Goal: Information Seeking & Learning: Learn about a topic

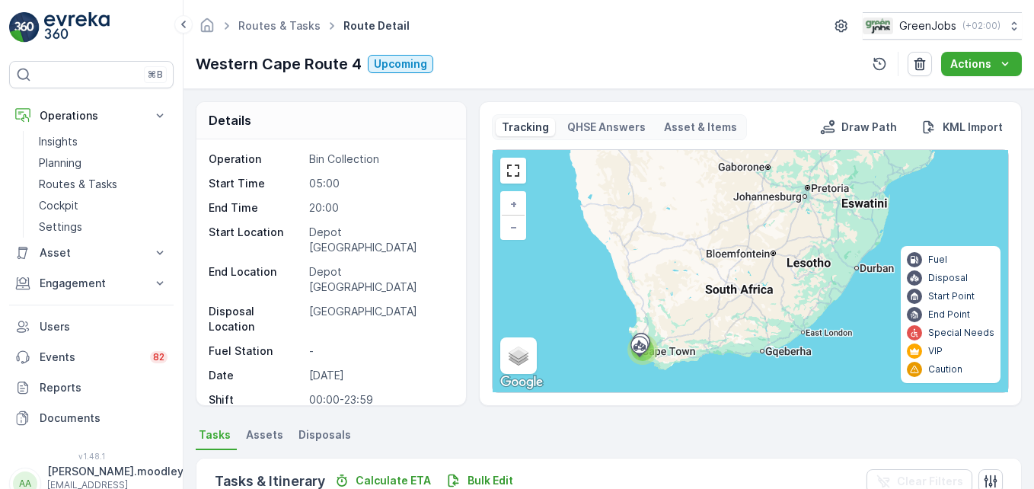
scroll to position [273, 0]
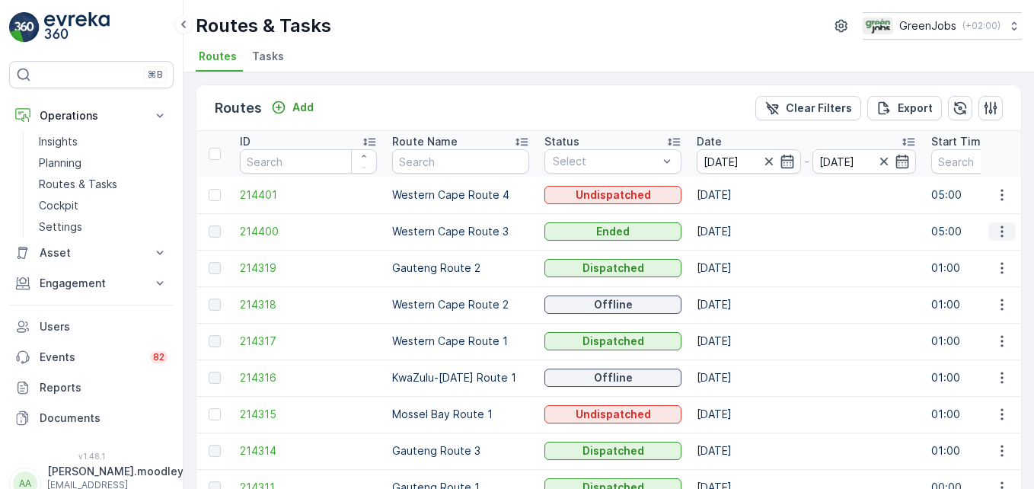
click at [1000, 237] on icon "button" at bounding box center [1001, 231] width 15 height 15
click at [967, 258] on span "See More Details" at bounding box center [966, 254] width 88 height 15
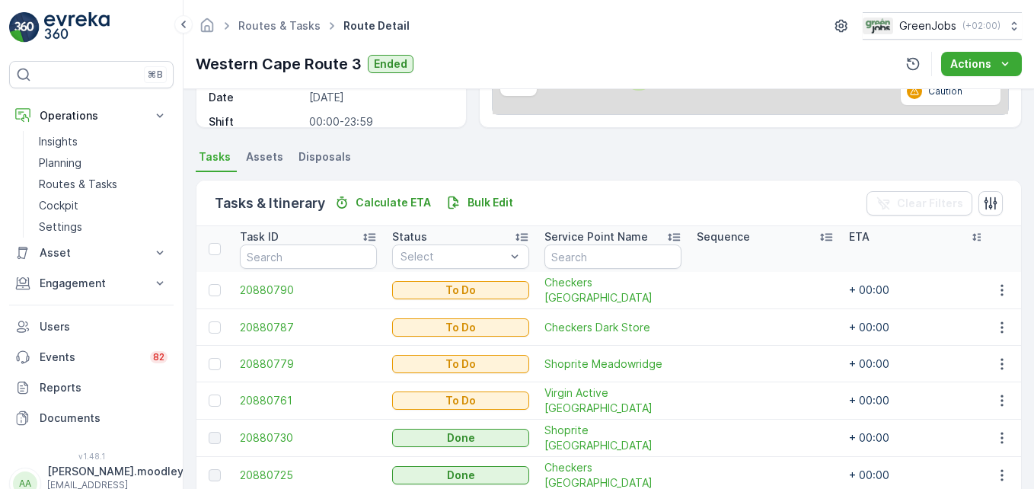
scroll to position [234, 0]
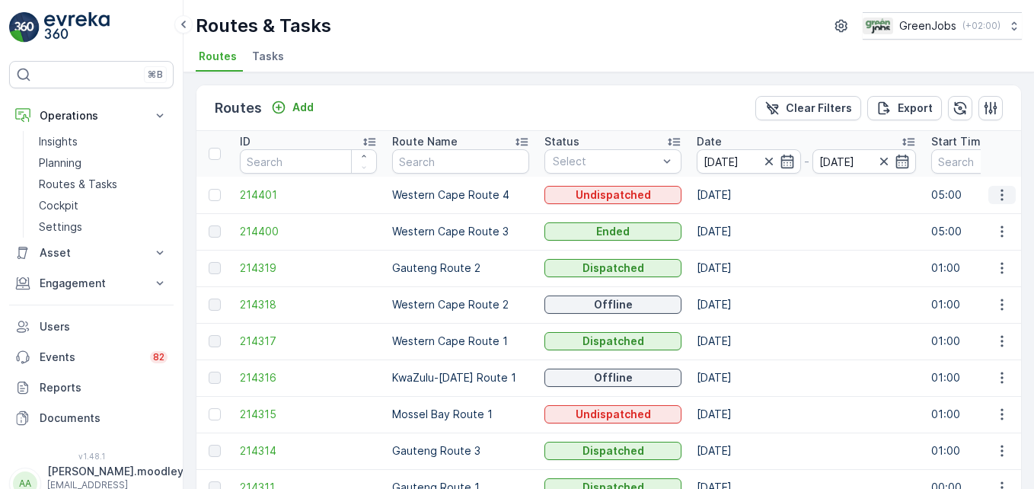
click at [995, 191] on icon "button" at bounding box center [1001, 194] width 15 height 15
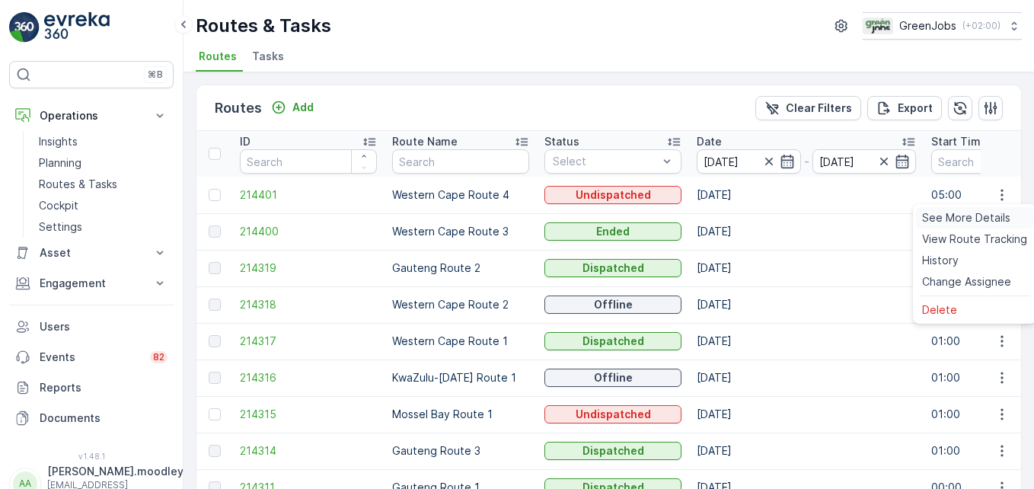
click at [989, 212] on span "See More Details" at bounding box center [966, 217] width 88 height 15
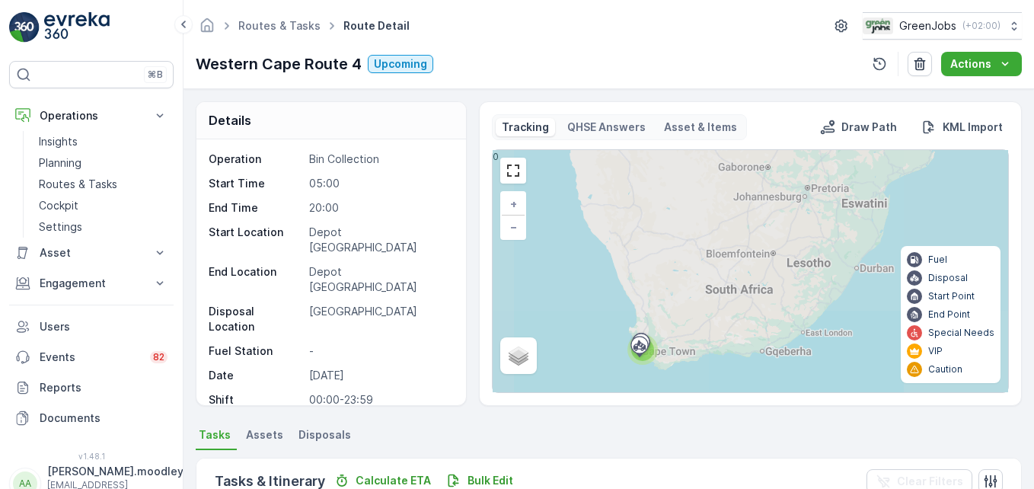
scroll to position [425, 0]
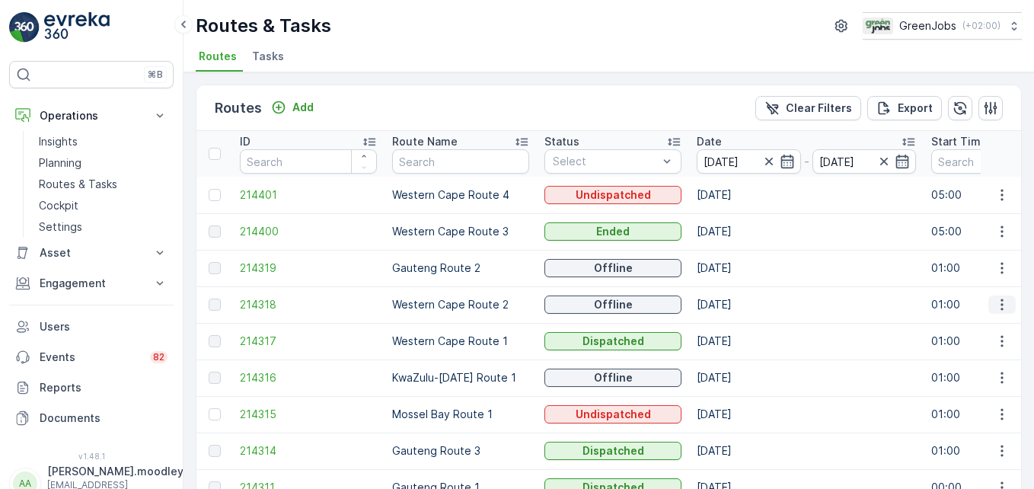
click at [999, 307] on icon "button" at bounding box center [1001, 304] width 15 height 15
click at [996, 324] on span "See More Details" at bounding box center [966, 327] width 88 height 15
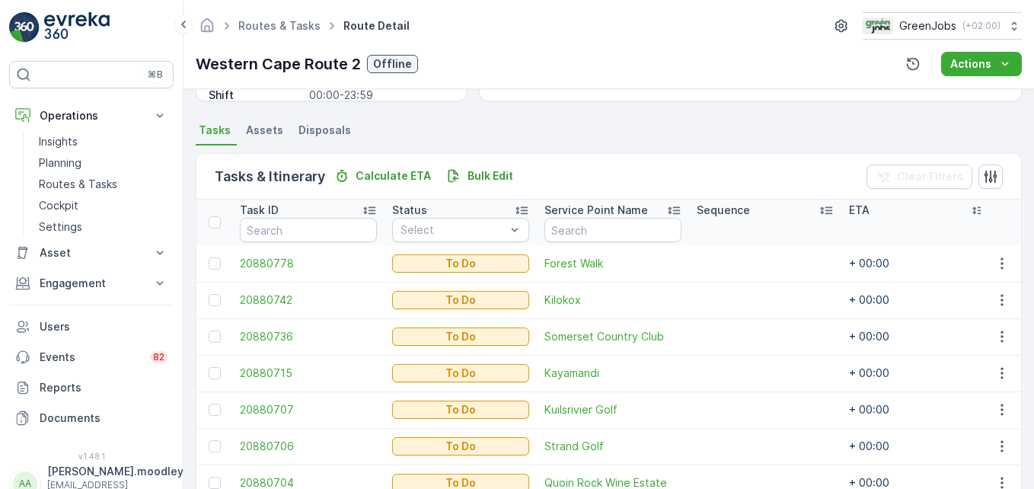
scroll to position [389, 0]
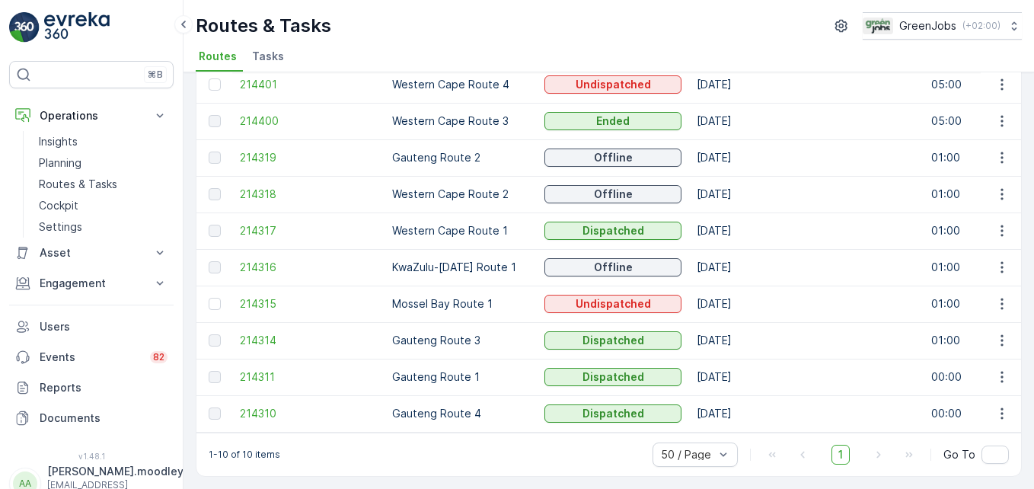
scroll to position [118, 0]
click at [1000, 228] on icon "button" at bounding box center [1001, 230] width 2 height 11
click at [995, 241] on span "See More Details" at bounding box center [966, 245] width 88 height 15
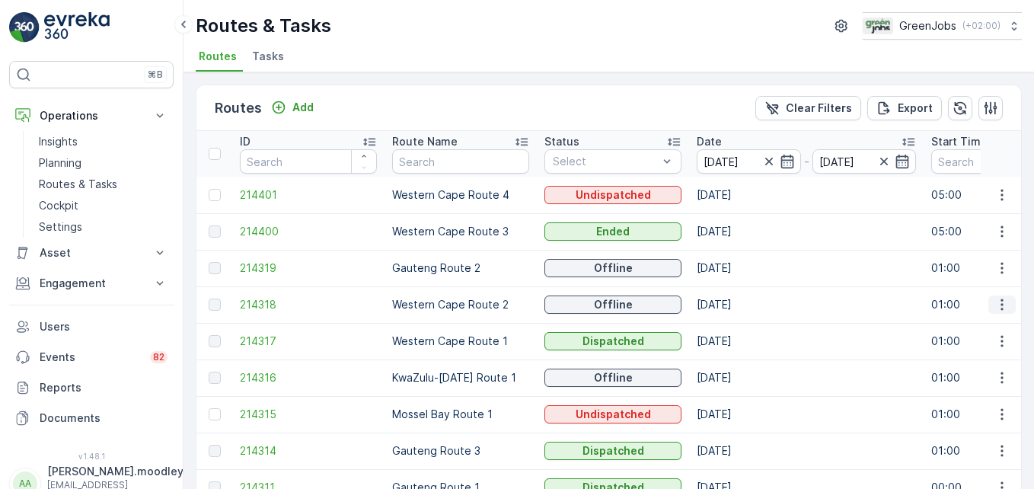
click at [988, 304] on button "button" at bounding box center [1001, 304] width 27 height 18
click at [970, 326] on span "See More Details" at bounding box center [966, 327] width 88 height 15
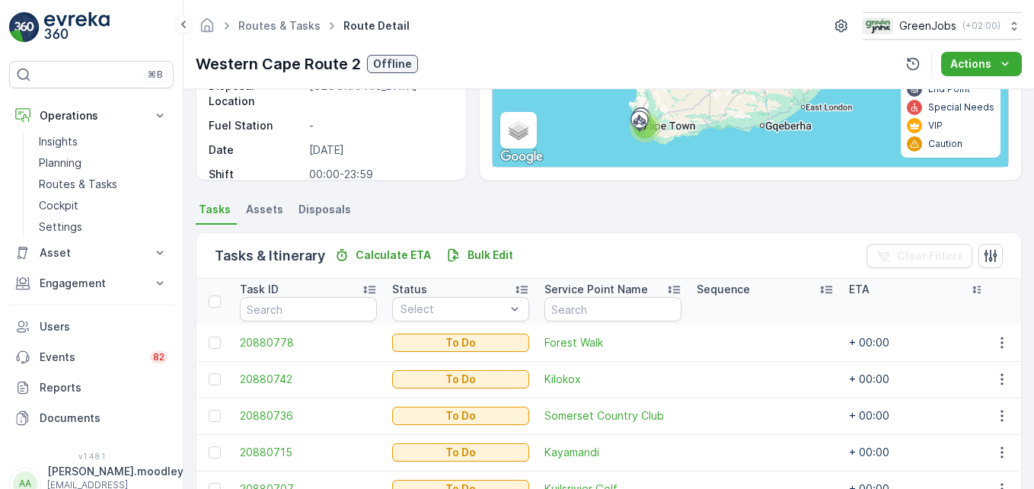
scroll to position [304, 0]
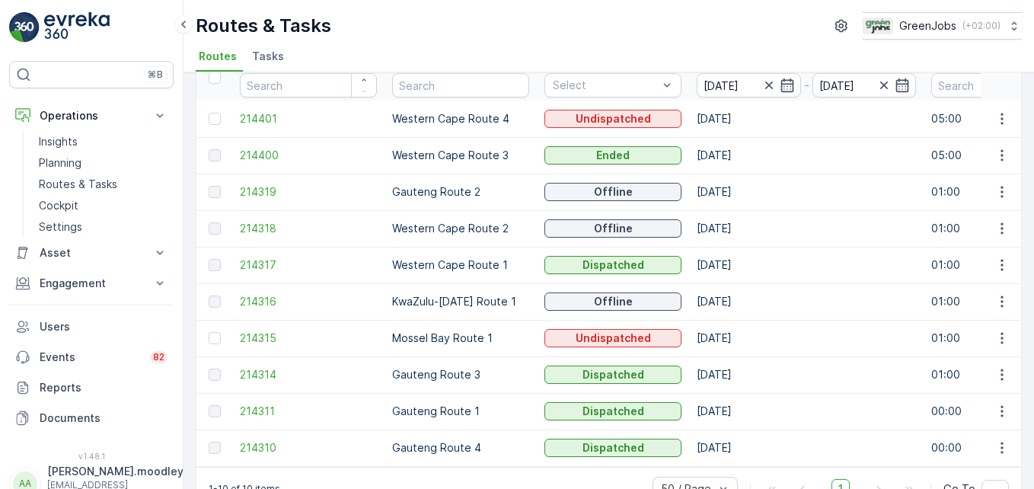
scroll to position [118, 0]
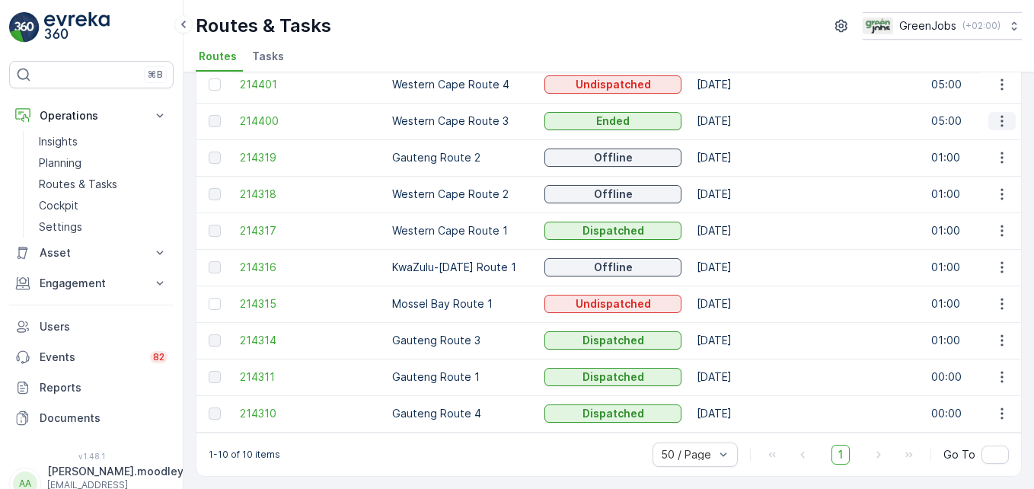
click at [1002, 116] on icon "button" at bounding box center [1001, 120] width 15 height 15
click at [996, 134] on span "See More Details" at bounding box center [966, 136] width 88 height 15
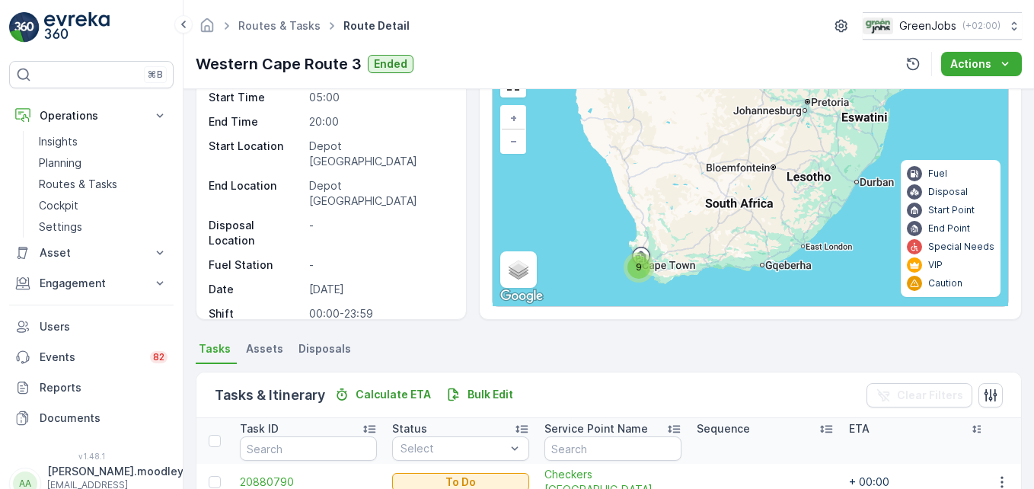
scroll to position [81, 0]
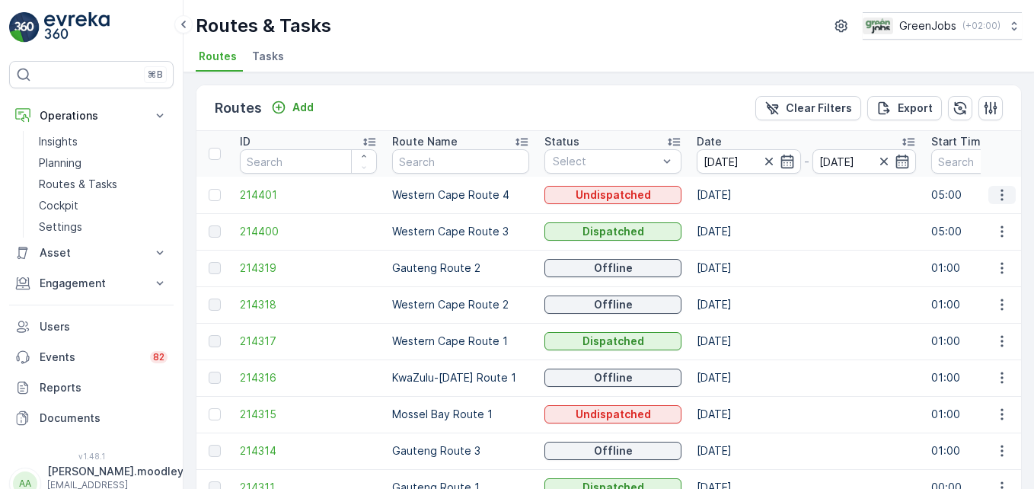
click at [1001, 199] on icon "button" at bounding box center [1001, 194] width 15 height 15
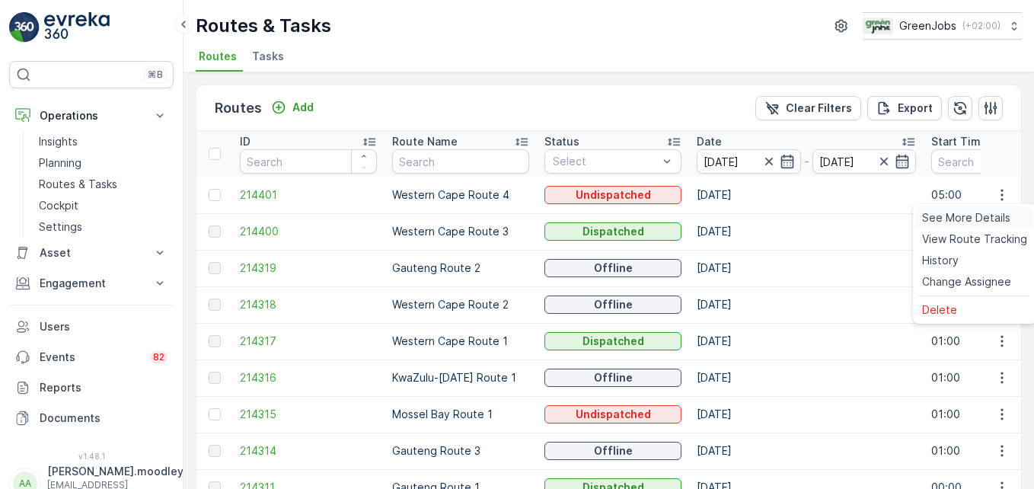
click at [996, 212] on span "See More Details" at bounding box center [966, 217] width 88 height 15
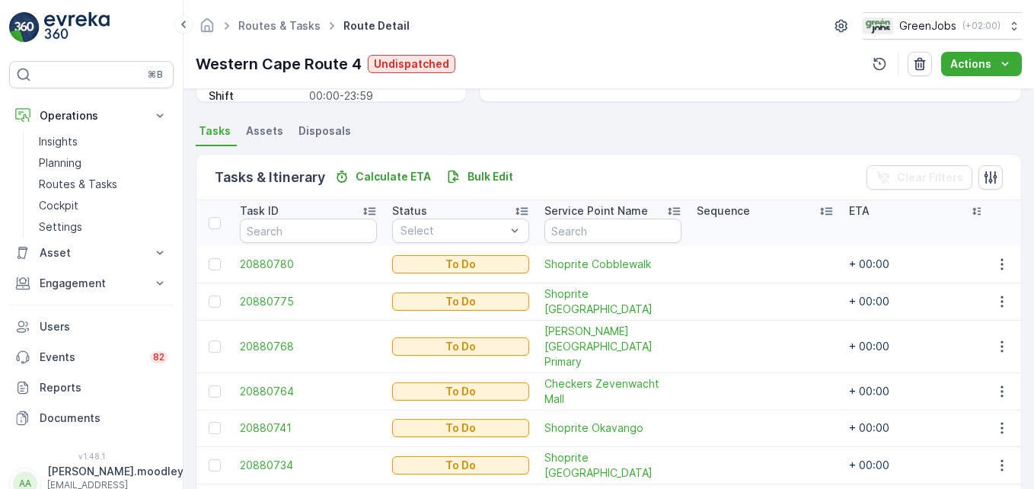
scroll to position [304, 0]
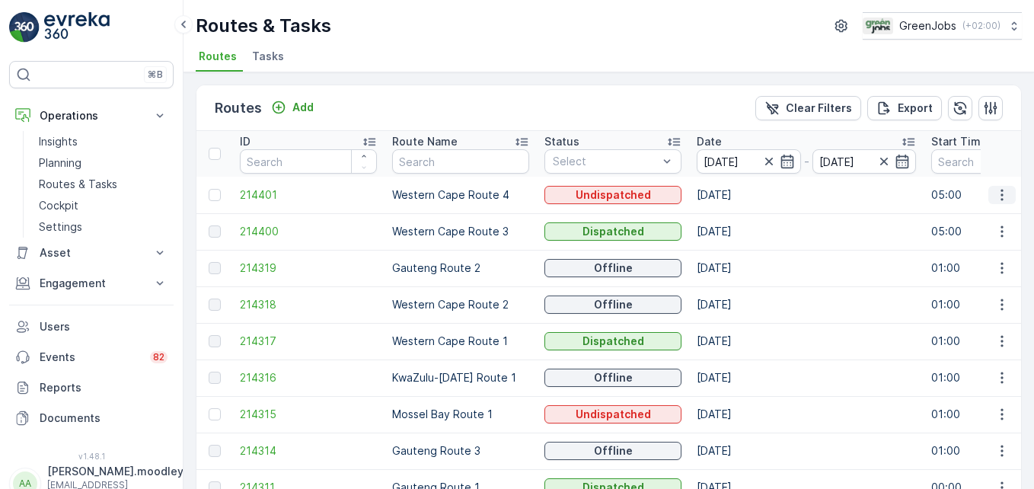
click at [994, 196] on icon "button" at bounding box center [1001, 194] width 15 height 15
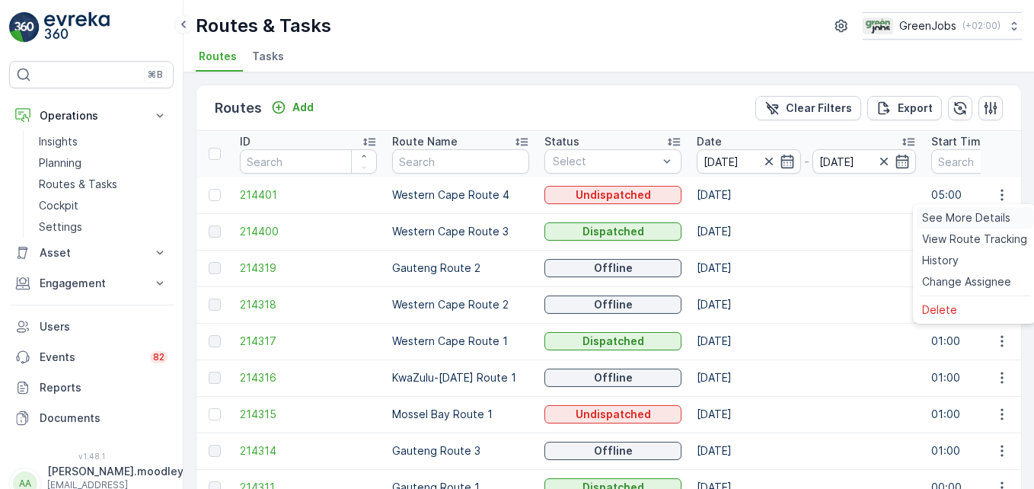
click at [979, 215] on span "See More Details" at bounding box center [966, 217] width 88 height 15
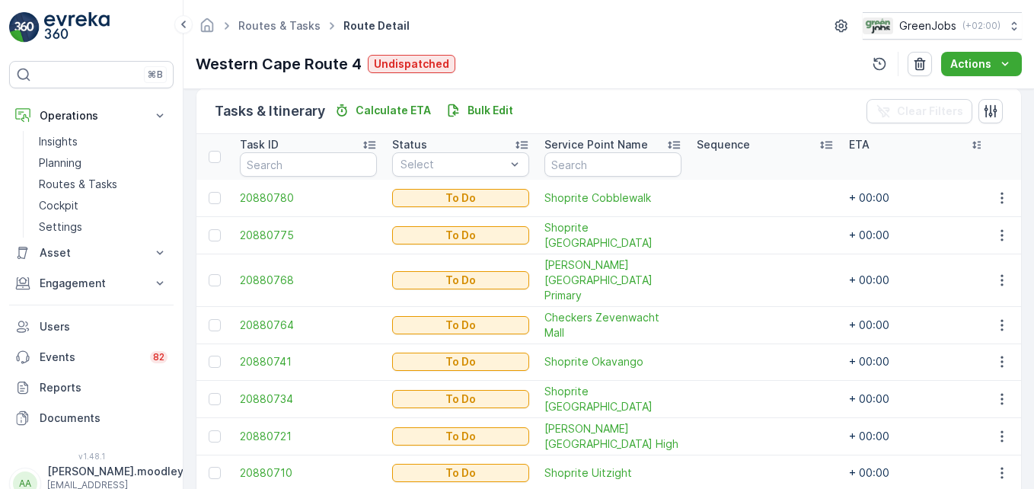
scroll to position [349, 0]
